Goal: Task Accomplishment & Management: Use online tool/utility

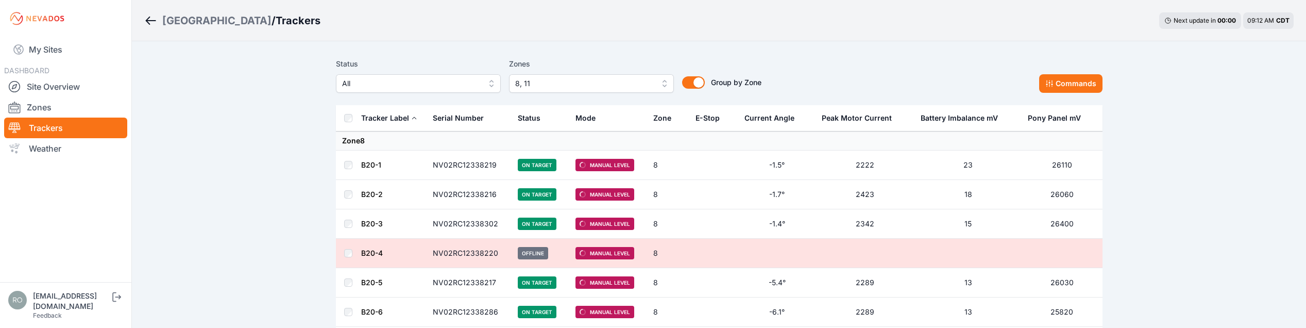
click at [661, 82] on button "8, 11" at bounding box center [591, 83] width 165 height 19
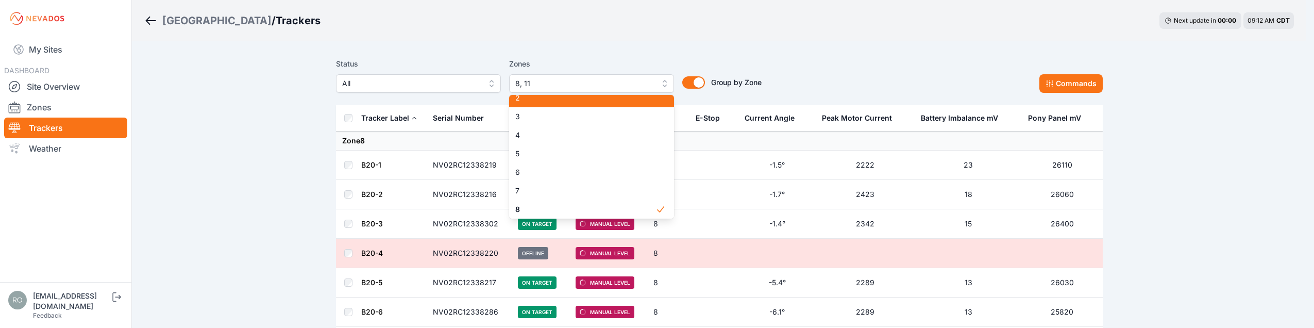
scroll to position [21, 0]
click at [527, 103] on span "2" at bounding box center [585, 104] width 140 height 10
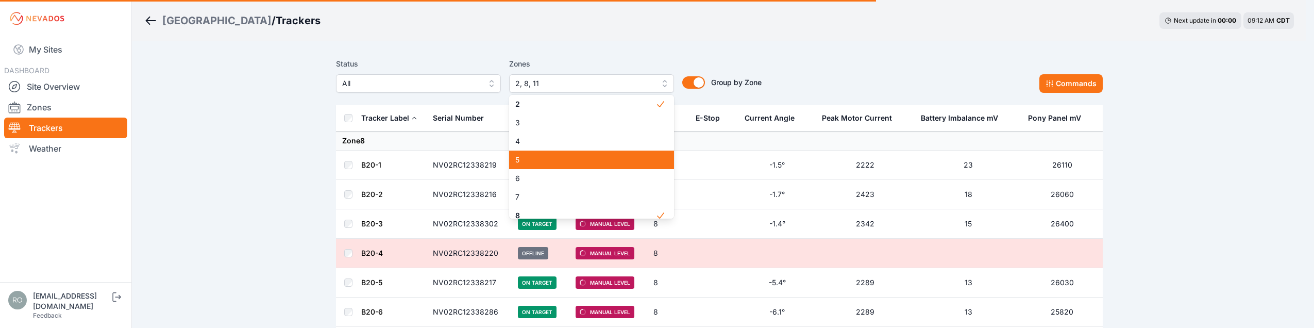
scroll to position [46, 0]
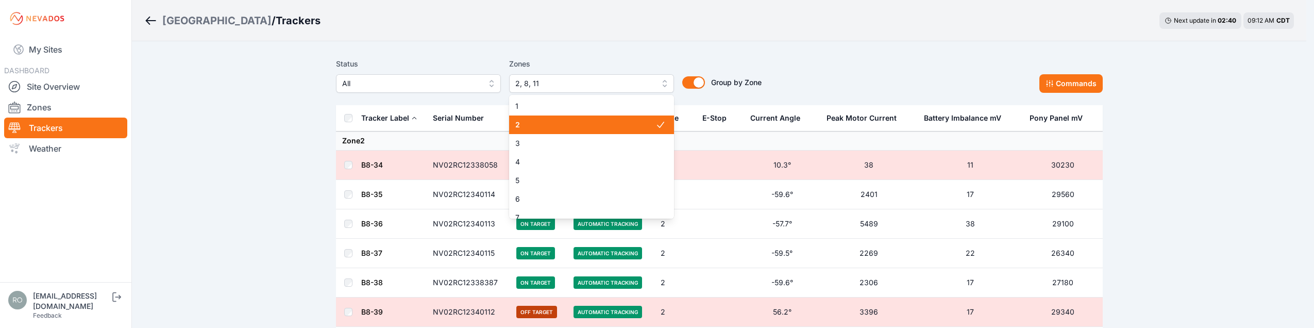
click at [619, 87] on span "2, 8, 11" at bounding box center [584, 83] width 138 height 12
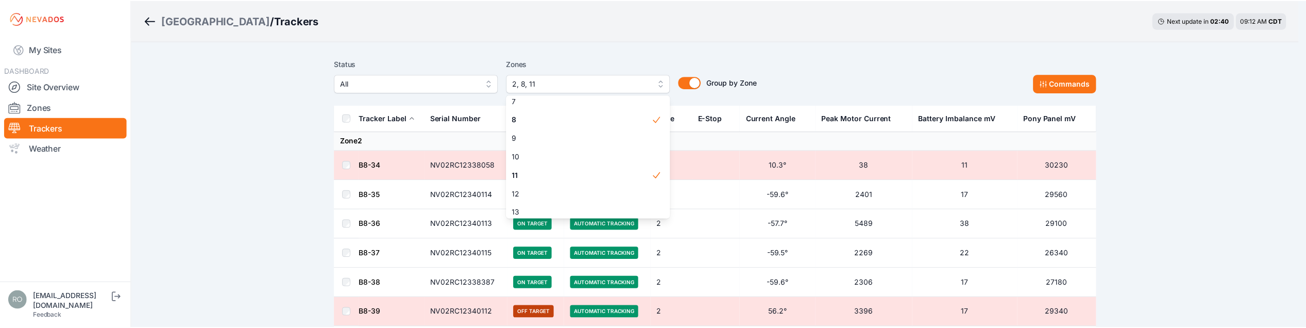
scroll to position [155, 0]
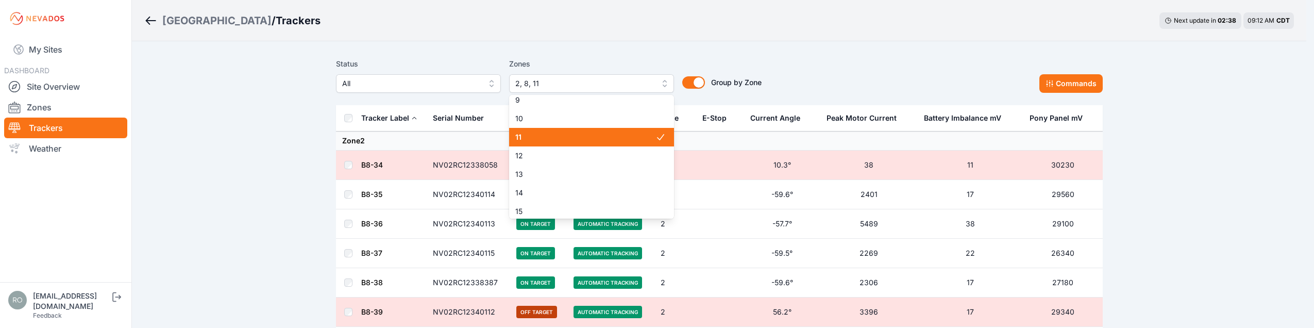
click at [574, 141] on span "11" at bounding box center [585, 137] width 140 height 10
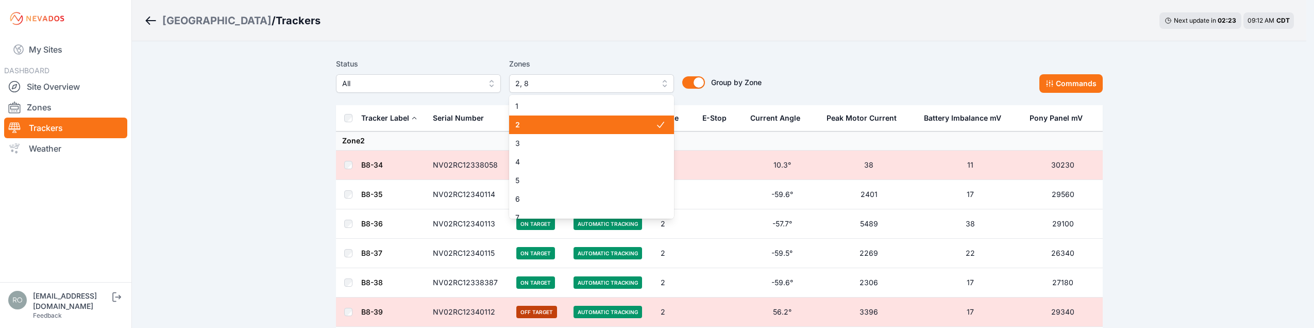
click at [614, 86] on span "2, 8" at bounding box center [584, 83] width 138 height 12
click at [549, 123] on span "2" at bounding box center [585, 125] width 140 height 10
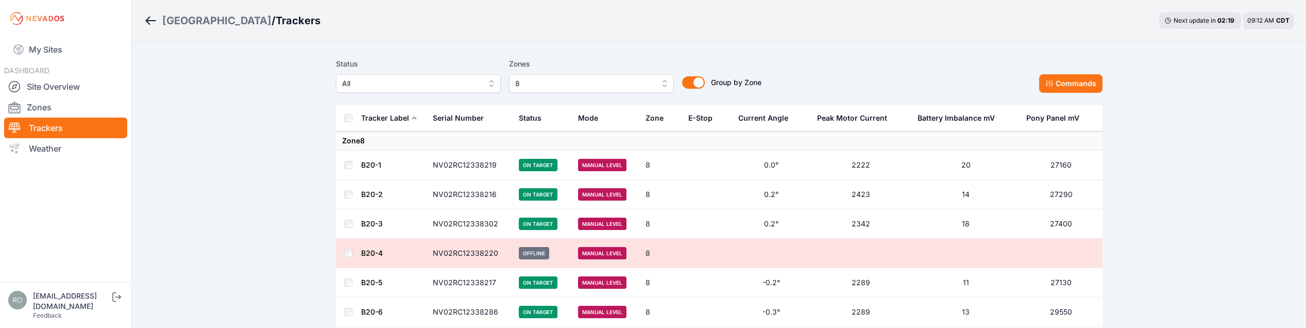
click at [353, 115] on th at bounding box center [348, 118] width 25 height 26
click at [1063, 81] on button "Commands" at bounding box center [1070, 83] width 63 height 19
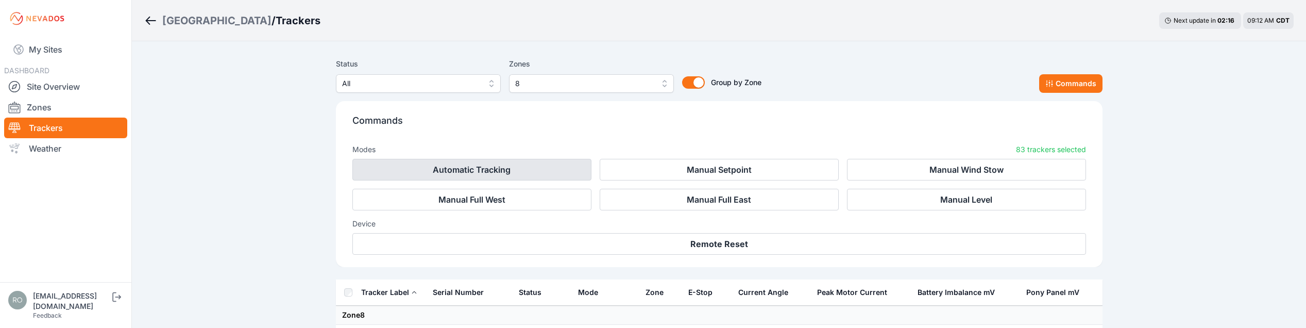
click at [442, 167] on button "Automatic Tracking" at bounding box center [471, 170] width 239 height 22
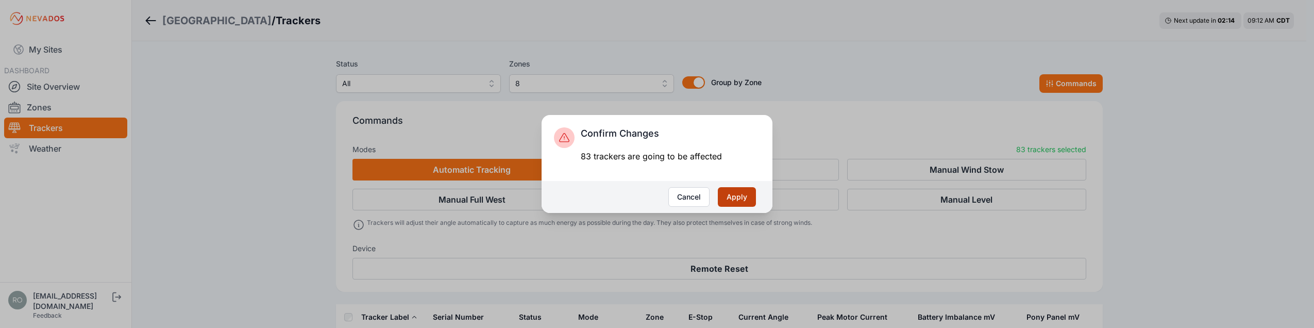
click at [743, 196] on button "Apply" at bounding box center [737, 197] width 38 height 20
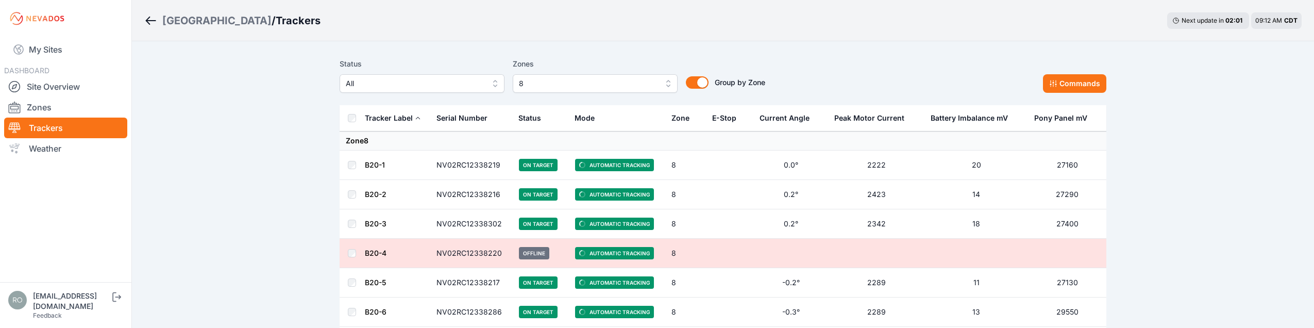
click at [598, 80] on span "8" at bounding box center [588, 83] width 138 height 12
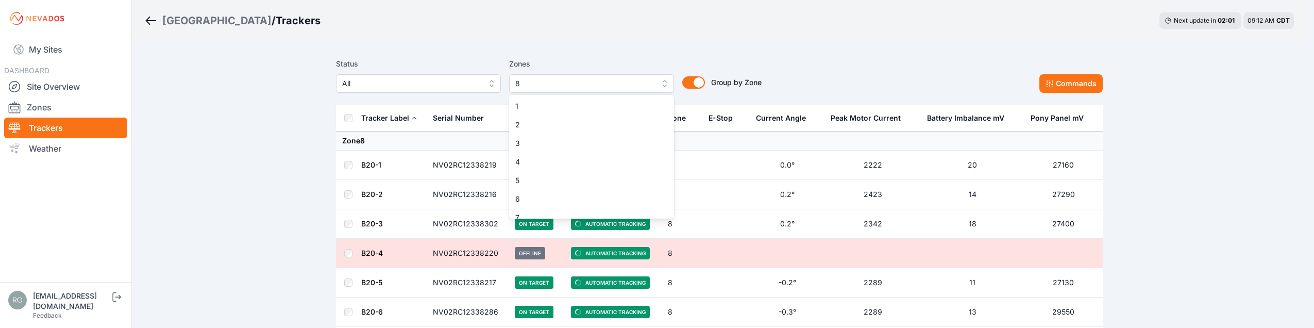
scroll to position [27, 0]
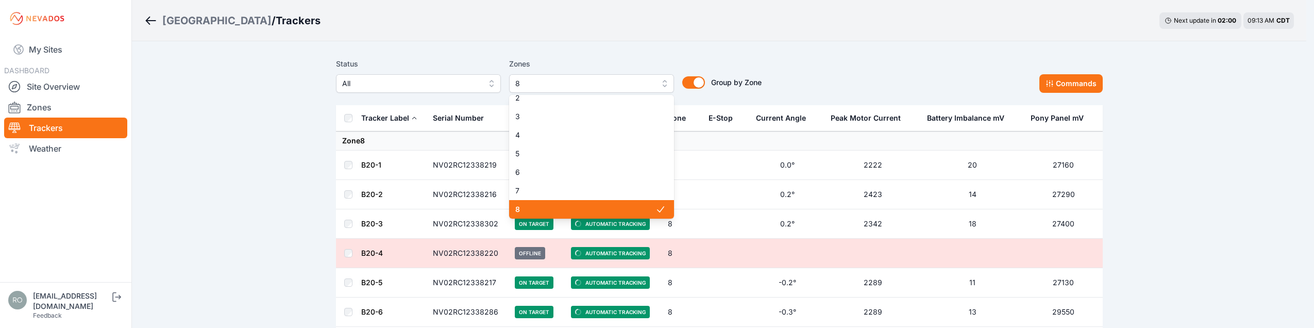
click at [552, 205] on span "8" at bounding box center [585, 209] width 140 height 10
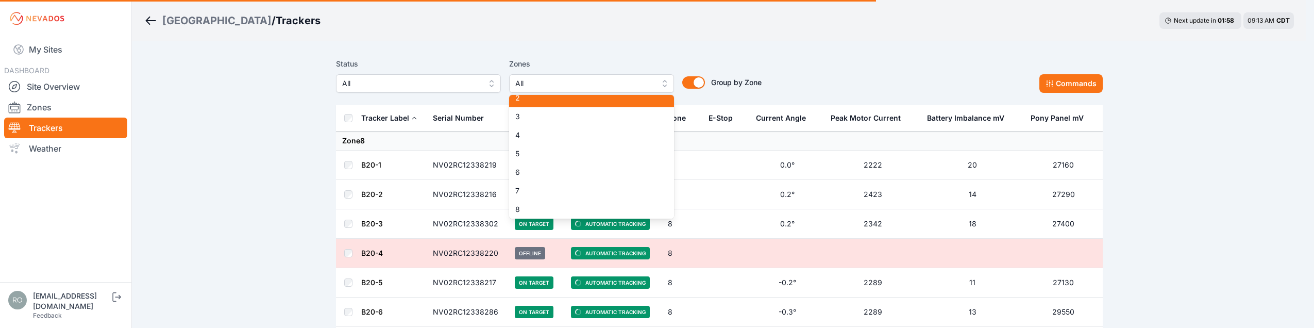
click at [579, 98] on span "2" at bounding box center [585, 98] width 140 height 10
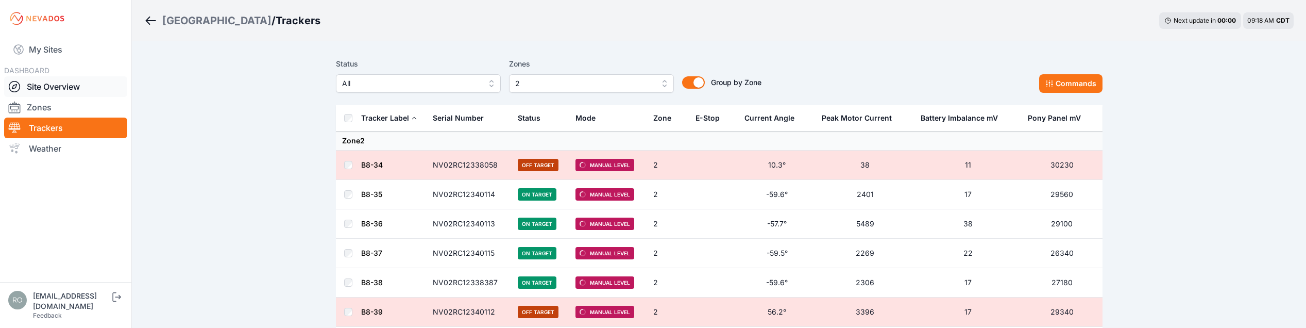
click at [18, 93] on link "Site Overview" at bounding box center [65, 86] width 123 height 21
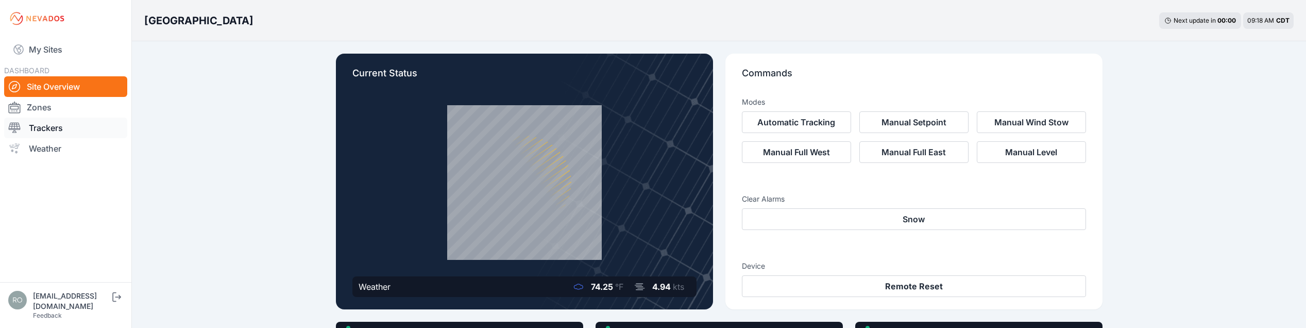
click at [37, 134] on link "Trackers" at bounding box center [65, 127] width 123 height 21
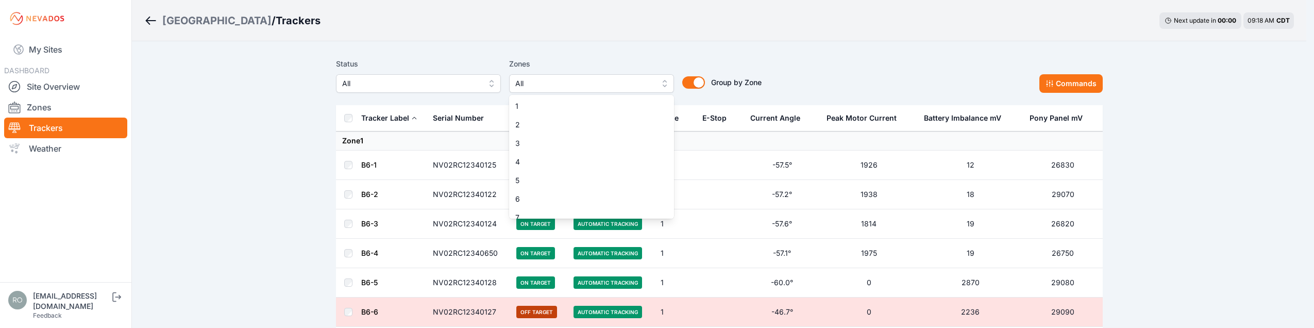
click at [552, 86] on span "All" at bounding box center [584, 83] width 138 height 12
click at [555, 121] on span "2" at bounding box center [585, 125] width 140 height 10
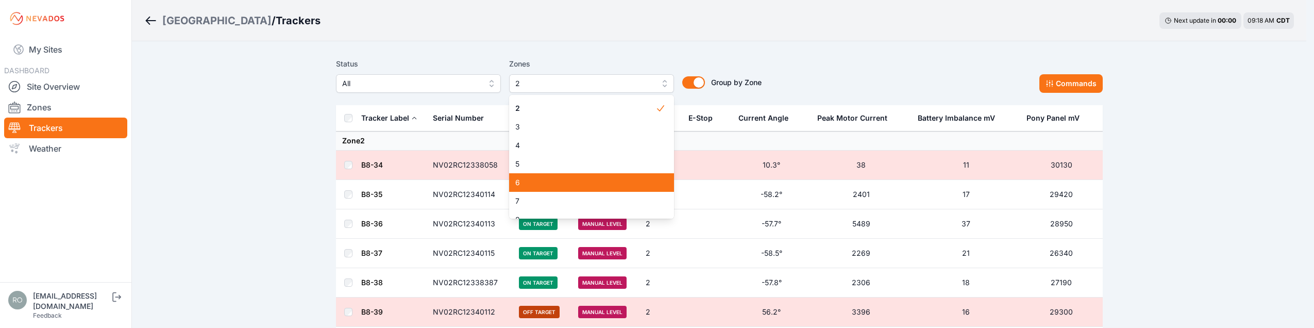
scroll to position [103, 0]
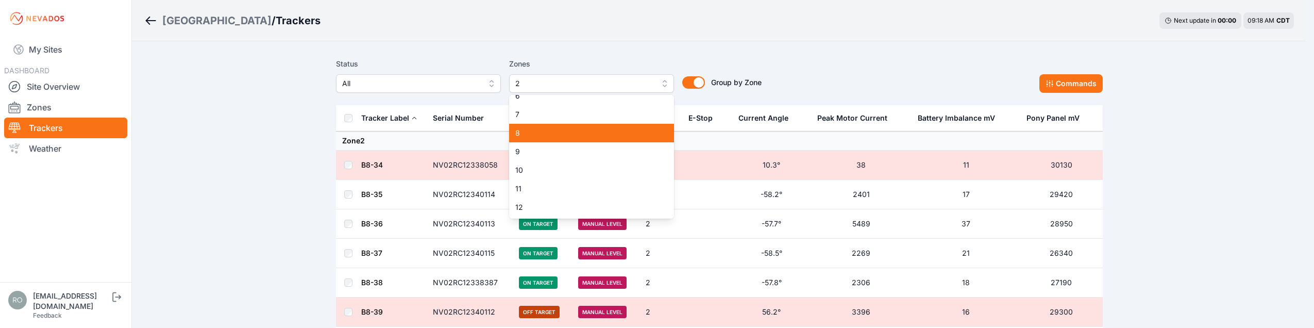
click at [546, 140] on div "8" at bounding box center [591, 133] width 165 height 19
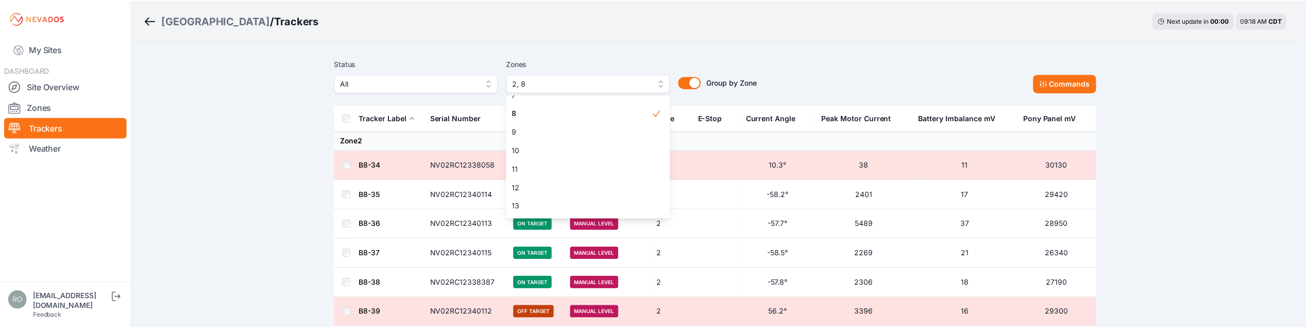
scroll to position [159, 0]
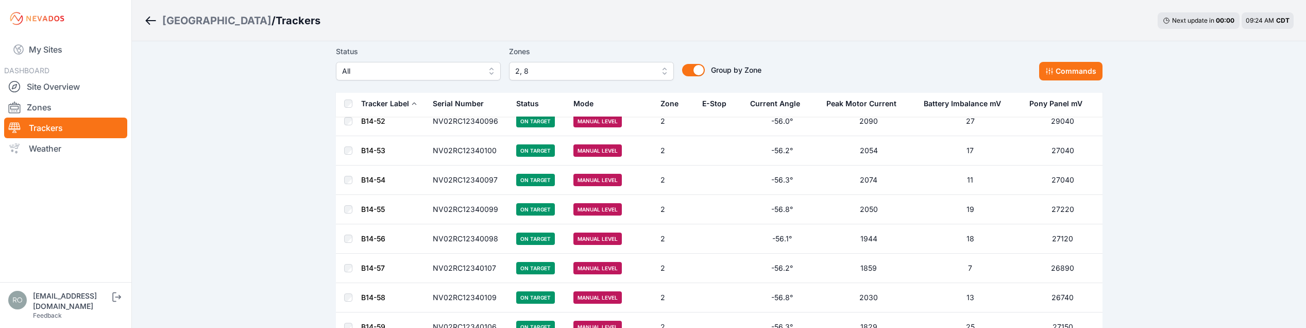
scroll to position [2216, 0]
